Goal: Information Seeking & Learning: Check status

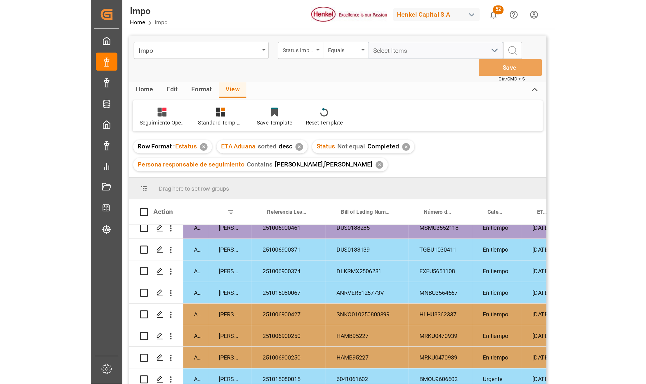
scroll to position [0, 153]
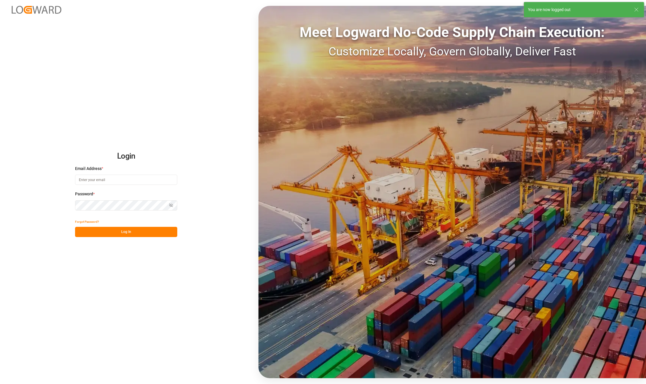
type input "[PERSON_NAME][EMAIL_ADDRESS][PERSON_NAME][DOMAIN_NAME]"
click at [118, 233] on button "Log In" at bounding box center [126, 232] width 102 height 10
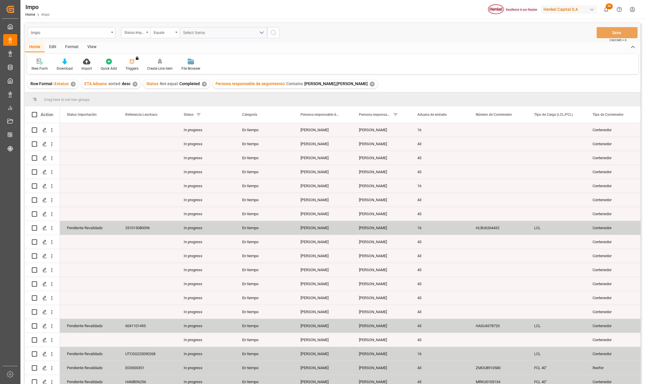
scroll to position [325, 0]
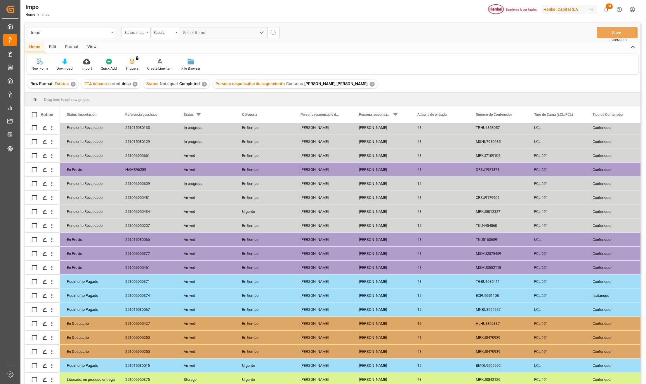
click at [91, 48] on div "View" at bounding box center [92, 47] width 18 height 10
click at [65, 65] on div "Standard Templates" at bounding box center [66, 64] width 38 height 13
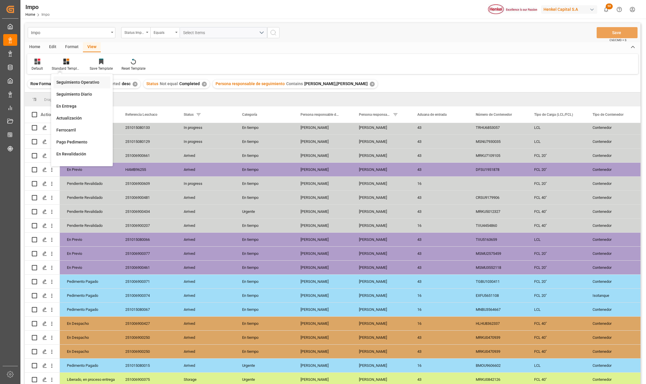
click at [66, 80] on div "Seguimiento Operativo" at bounding box center [81, 82] width 51 height 6
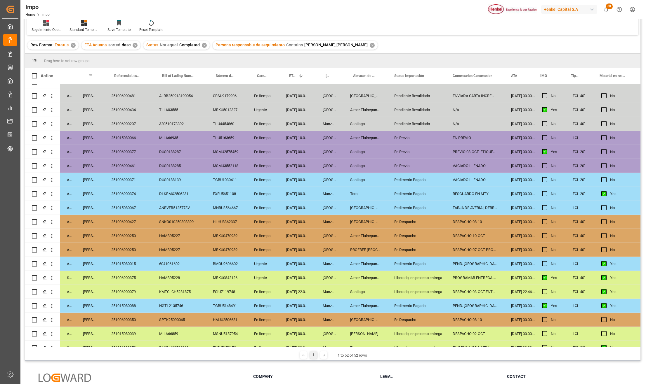
scroll to position [363, 0]
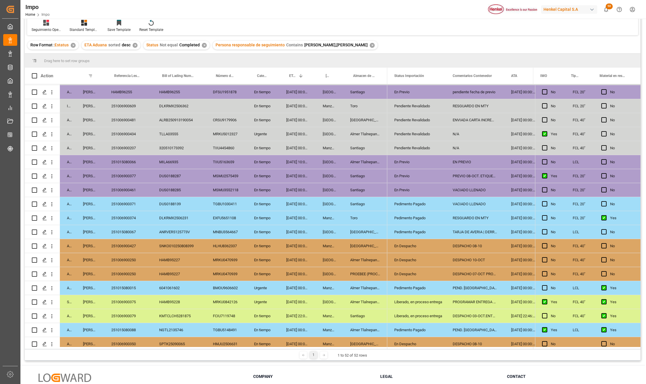
click at [300, 216] on div "Toro" at bounding box center [365, 218] width 44 height 14
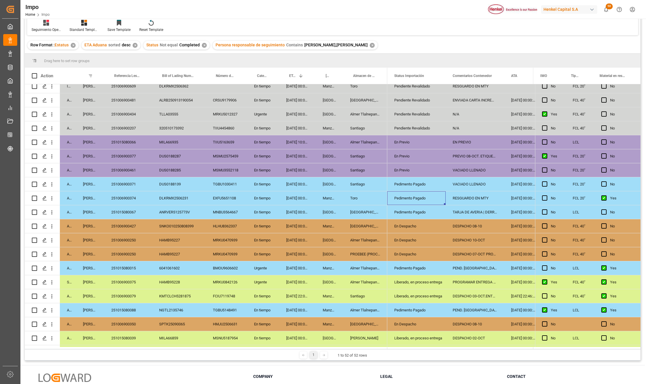
scroll to position [402, 0]
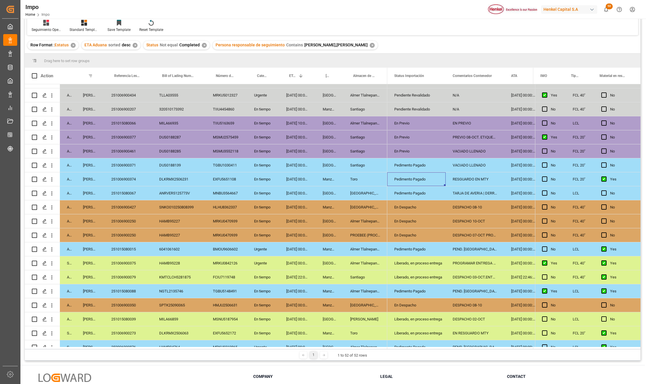
click at [300, 174] on div "Pedimento Pagado" at bounding box center [416, 179] width 44 height 13
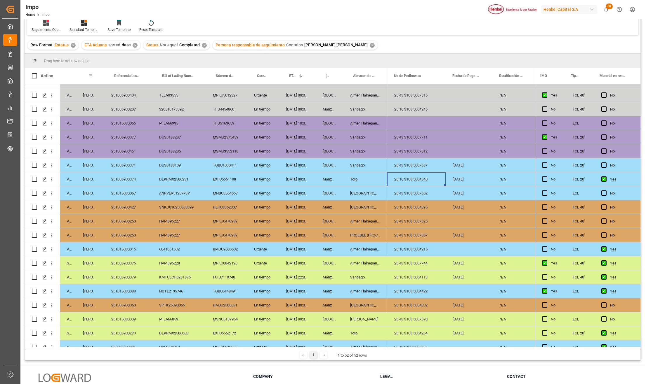
scroll to position [212, 0]
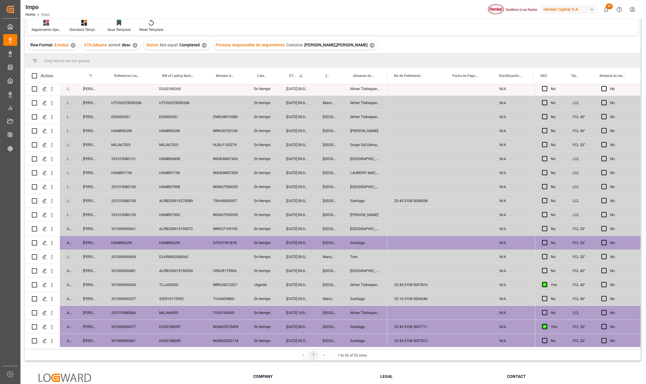
click at [300, 212] on div "Press SPACE to select this row." at bounding box center [416, 215] width 58 height 14
drag, startPoint x: 399, startPoint y: 212, endPoint x: 404, endPoint y: 215, distance: 6.1
click at [300, 212] on div "Press SPACE to select this row." at bounding box center [416, 215] width 58 height 14
type input "25 43 3108 5008043"
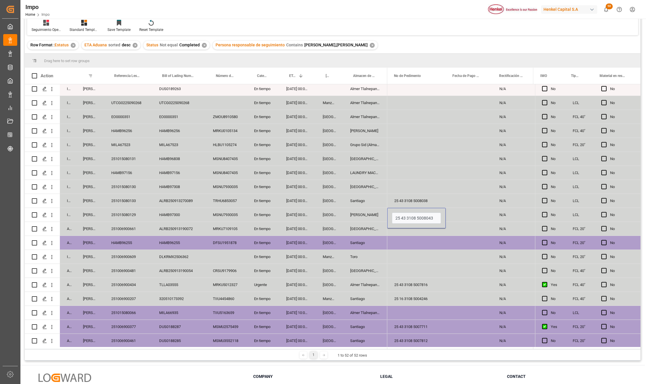
click at [300, 249] on div "Press SPACE to select this row." at bounding box center [416, 257] width 58 height 14
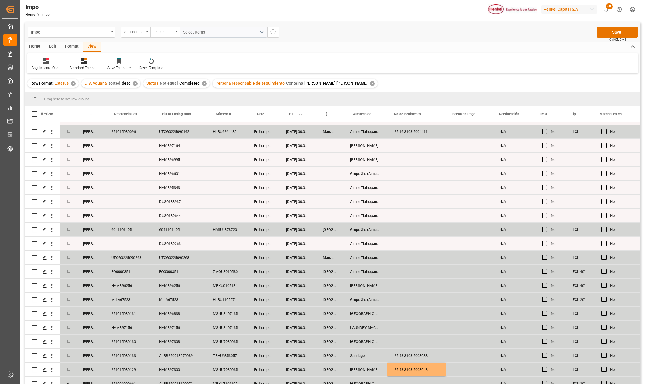
scroll to position [0, 0]
click at [300, 33] on button "Save" at bounding box center [616, 32] width 41 height 11
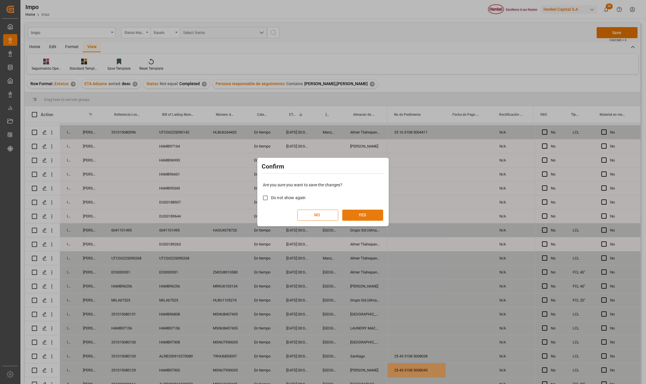
click at [300, 214] on button "YES" at bounding box center [362, 215] width 41 height 11
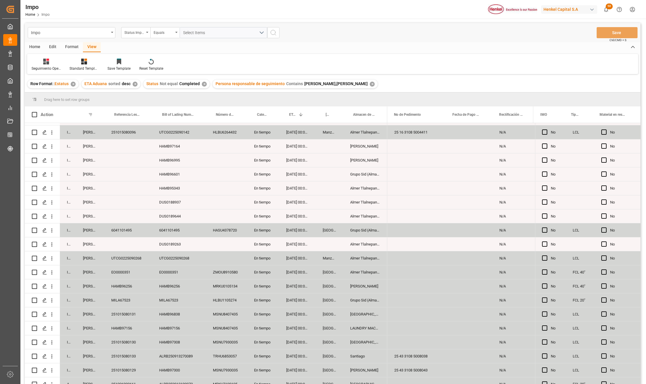
scroll to position [381, 0]
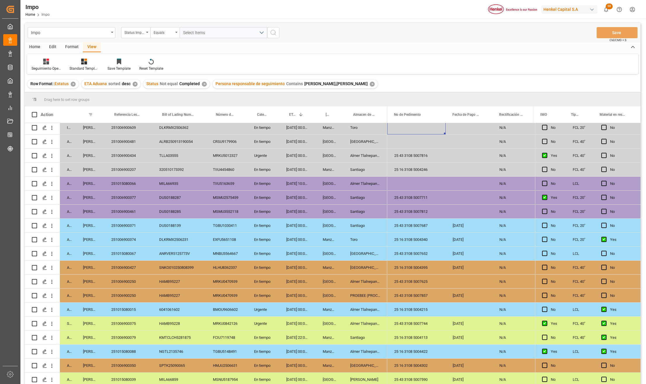
click at [300, 249] on div "25 43 3108 5007652" at bounding box center [416, 254] width 58 height 14
click at [300, 249] on div "[GEOGRAPHIC_DATA]" at bounding box center [365, 366] width 44 height 14
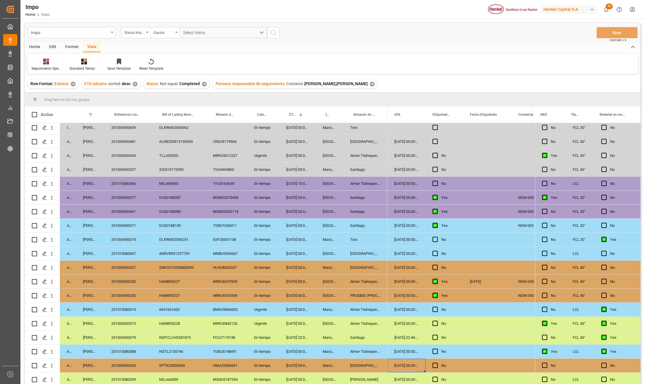
scroll to position [341, 0]
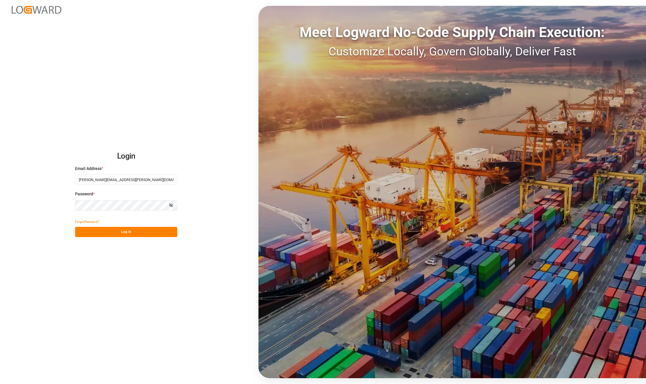
click at [117, 230] on button "Log In" at bounding box center [126, 232] width 102 height 10
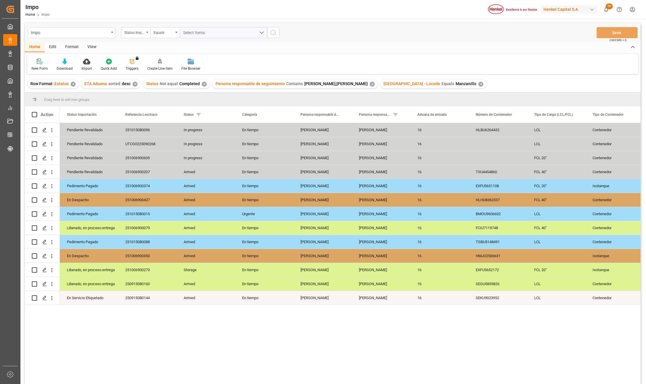
click at [90, 46] on div "View" at bounding box center [92, 47] width 18 height 10
click at [67, 65] on div "Standard Templates" at bounding box center [66, 64] width 38 height 13
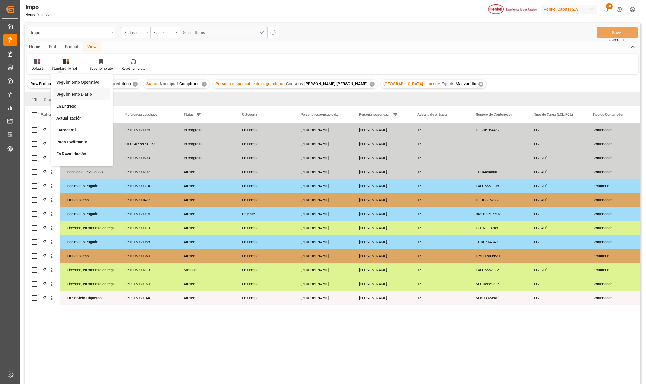
click at [69, 94] on div "Seguimiento Diario" at bounding box center [81, 94] width 51 height 6
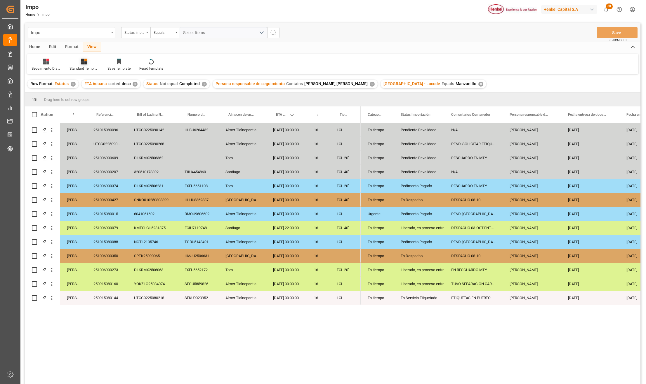
click at [83, 62] on icon at bounding box center [84, 62] width 6 height 6
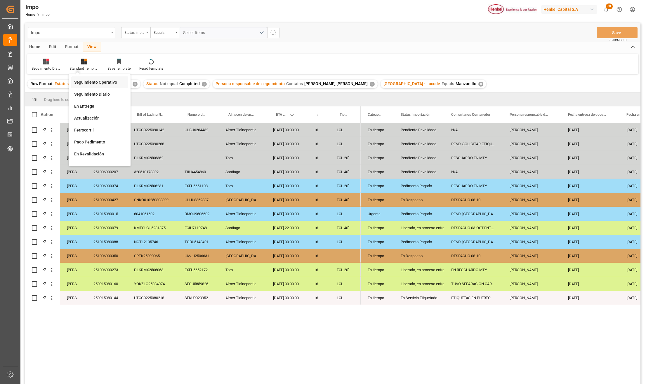
click at [79, 84] on div "Seguimiento Operativo" at bounding box center [99, 82] width 51 height 6
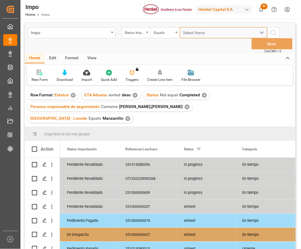
drag, startPoint x: 237, startPoint y: 35, endPoint x: 193, endPoint y: 108, distance: 84.8
click at [193, 108] on div "Impo Status Importación Equals Select Items Save Ctrl/CMD + S Home Edit Format …" at bounding box center [160, 161] width 270 height 276
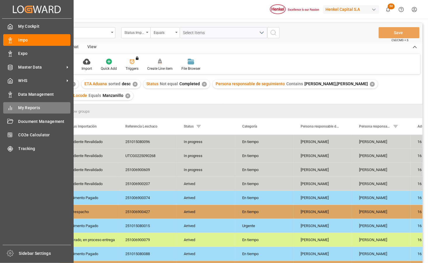
click at [26, 108] on span "My Reports" at bounding box center [44, 108] width 52 height 6
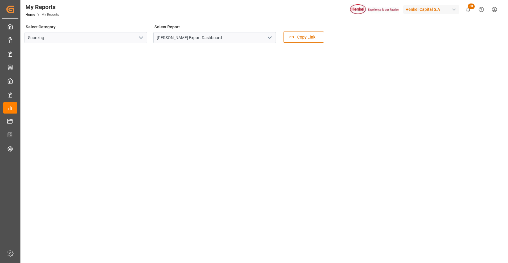
click at [270, 36] on icon "open menu" at bounding box center [269, 37] width 7 height 7
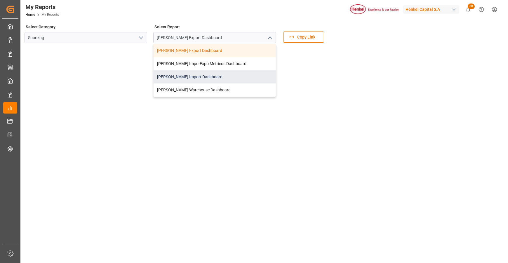
click at [179, 80] on div "Henkel Import Dashboard" at bounding box center [215, 76] width 122 height 13
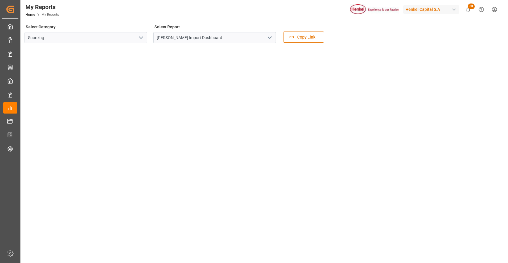
click at [270, 37] on icon "open menu" at bounding box center [269, 37] width 7 height 7
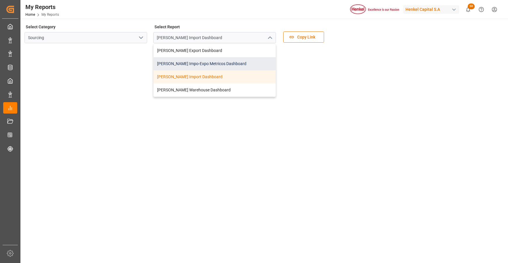
click at [210, 65] on div "Henkel Impo-Expo Metricos Dashboard" at bounding box center [215, 63] width 122 height 13
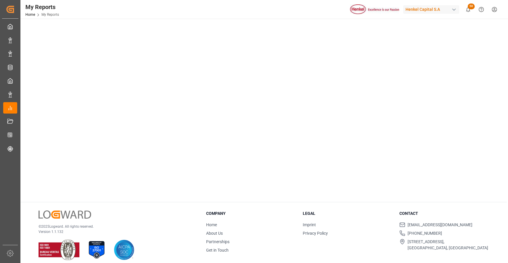
scroll to position [39, 0]
